Goal: Information Seeking & Learning: Learn about a topic

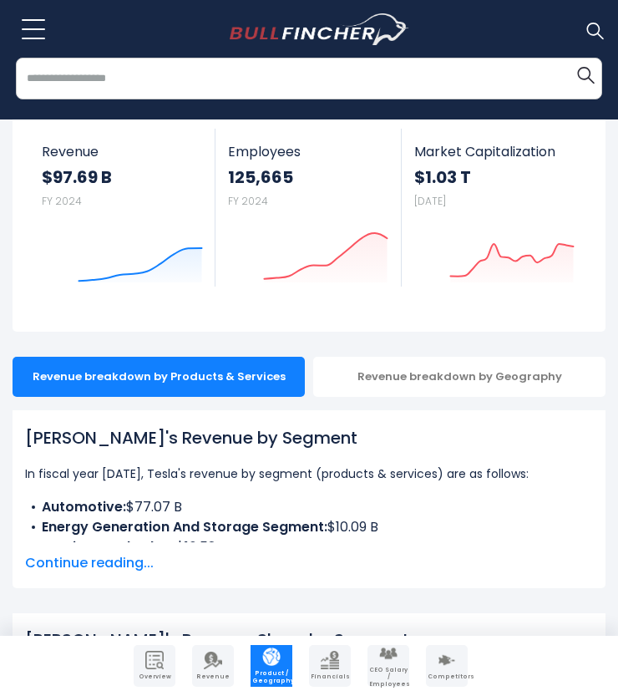
scroll to position [94, 0]
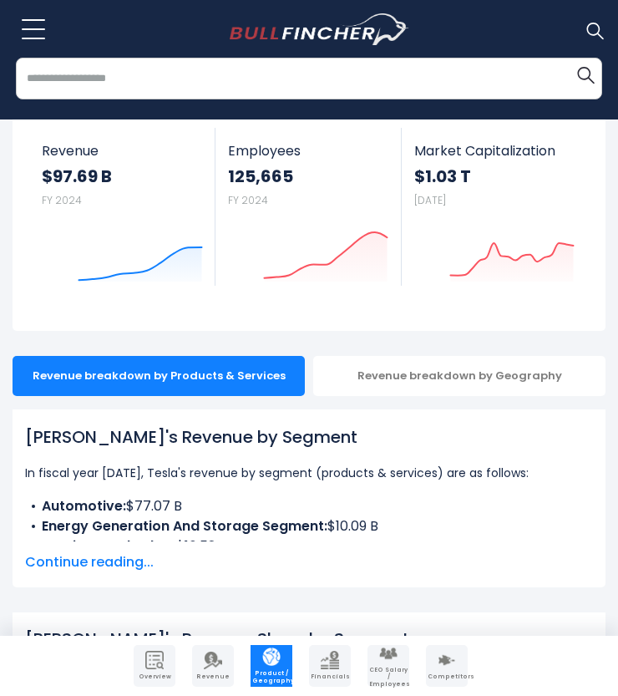
click at [104, 567] on span "Continue reading..." at bounding box center [309, 562] width 568 height 20
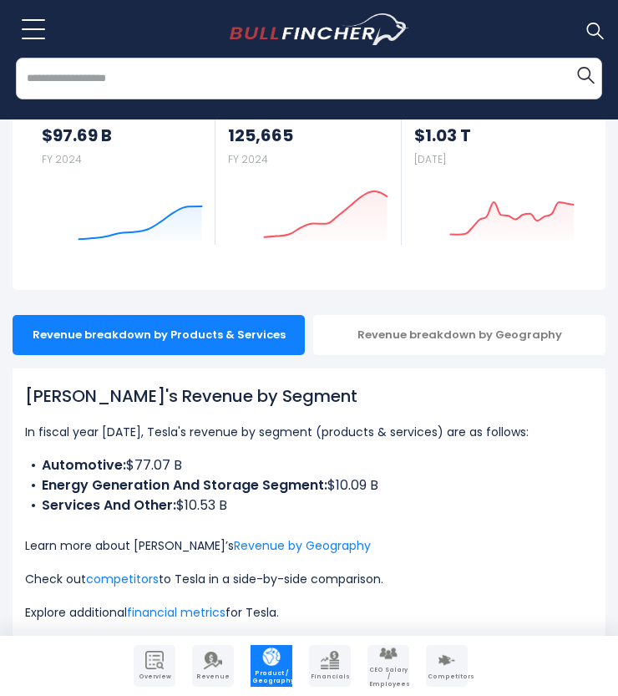
scroll to position [137, 0]
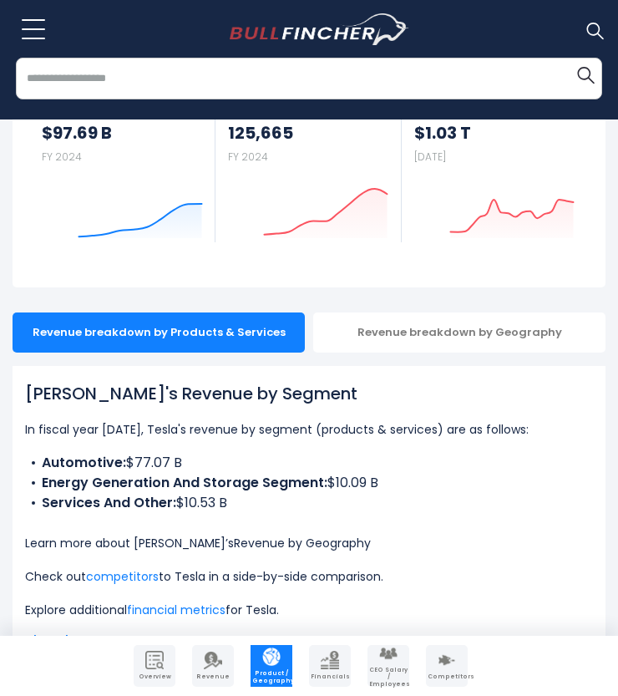
click at [234, 536] on link "Revenue by Geography" at bounding box center [302, 543] width 137 height 17
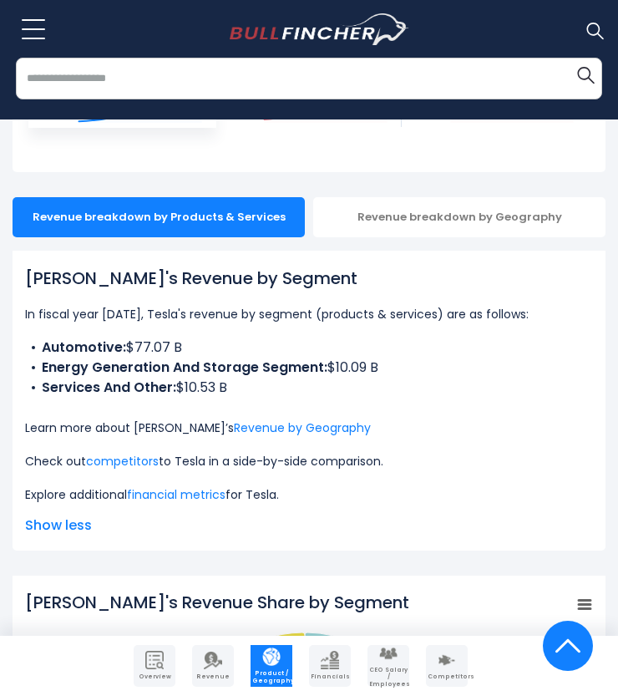
scroll to position [251, 0]
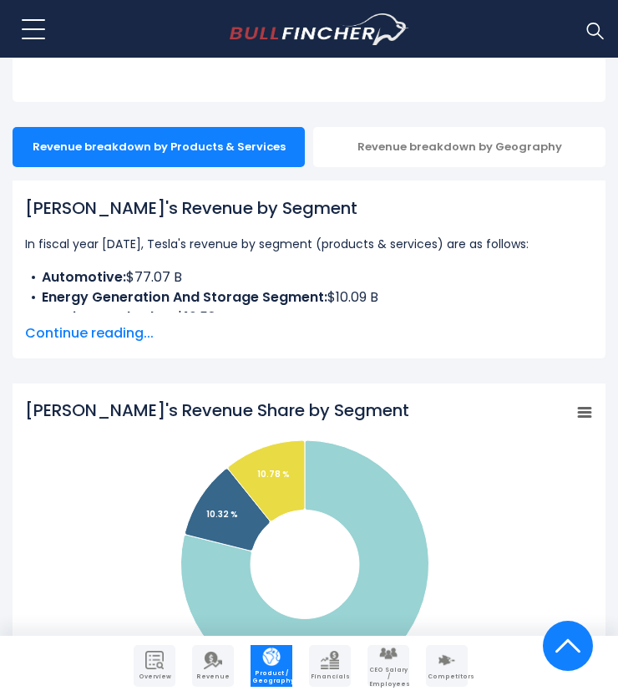
click at [104, 328] on span "Continue reading..." at bounding box center [309, 333] width 568 height 20
